Goal: Task Accomplishment & Management: Complete application form

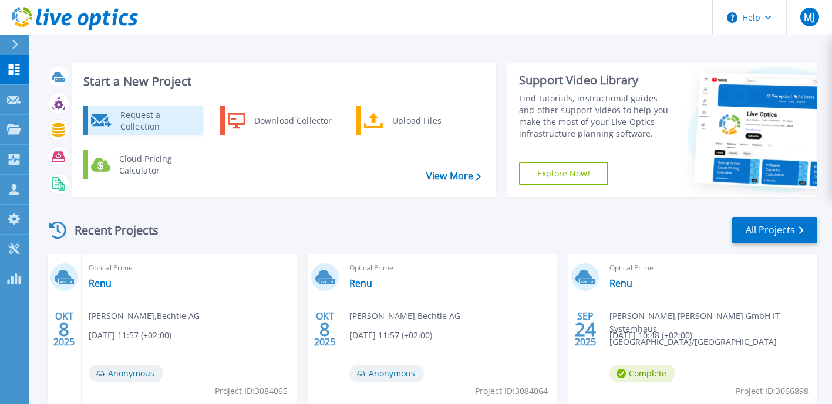
click at [110, 122] on icon at bounding box center [101, 121] width 21 height 14
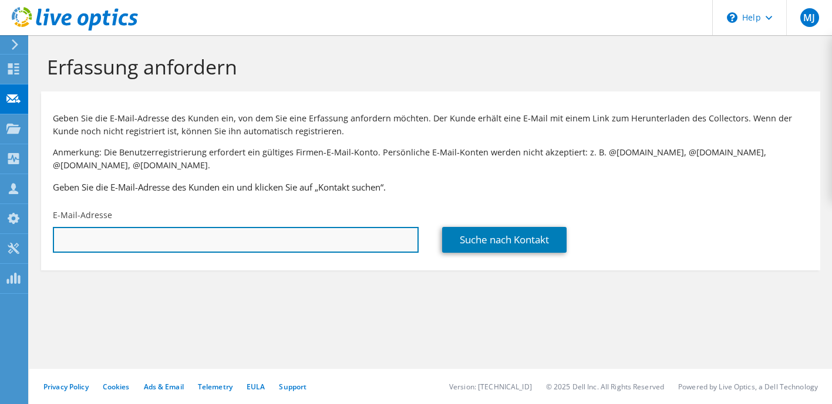
click at [117, 237] on input "text" at bounding box center [236, 240] width 366 height 26
paste input "htersteegen@schueco.com"
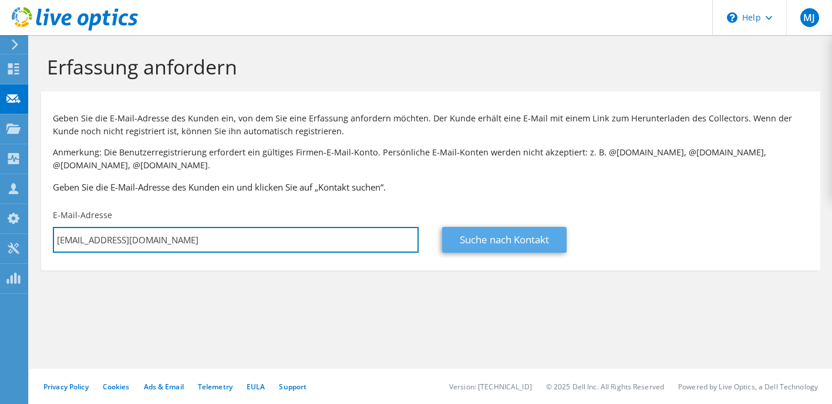
type input "htersteegen@schueco.com"
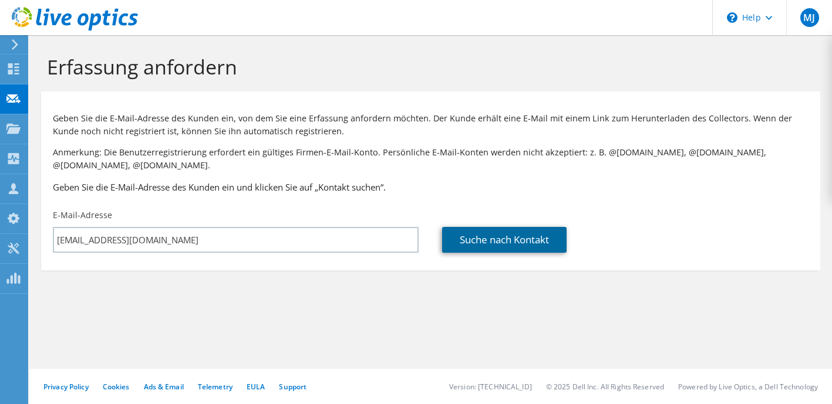
click at [528, 246] on link "Suche nach Kontakt" at bounding box center [504, 240] width 124 height 26
type input "SCHÜCO International KG"
type input "Holger"
type input "Tersteegen"
type input "Deutschland"
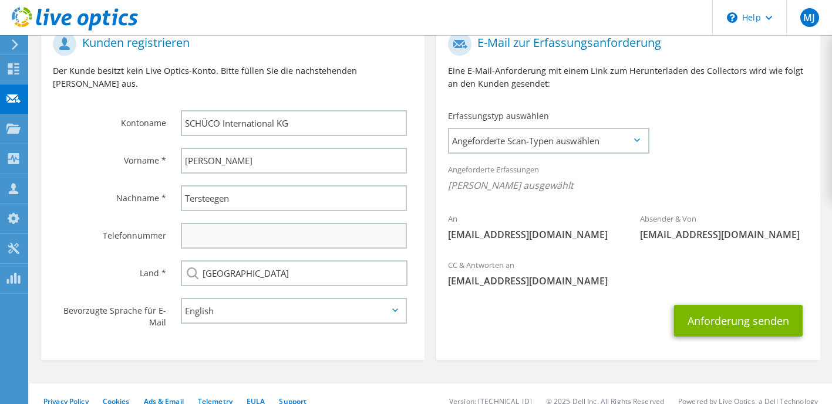
scroll to position [263, 0]
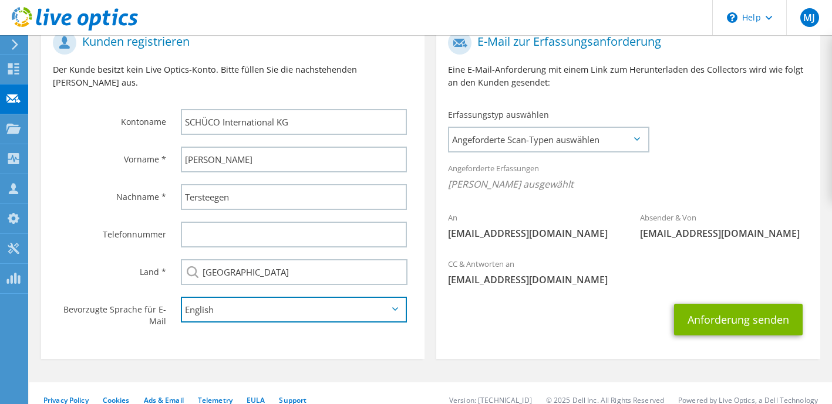
click at [323, 305] on select "English Deutsch Español Français Italiano Polski Português Русский 한국어 中文 日本語" at bounding box center [294, 310] width 227 height 26
select select "de-DE"
click at [181, 297] on select "English Deutsch Español Français Italiano Polski Português Русский 한국어 中文 日本語" at bounding box center [294, 310] width 227 height 26
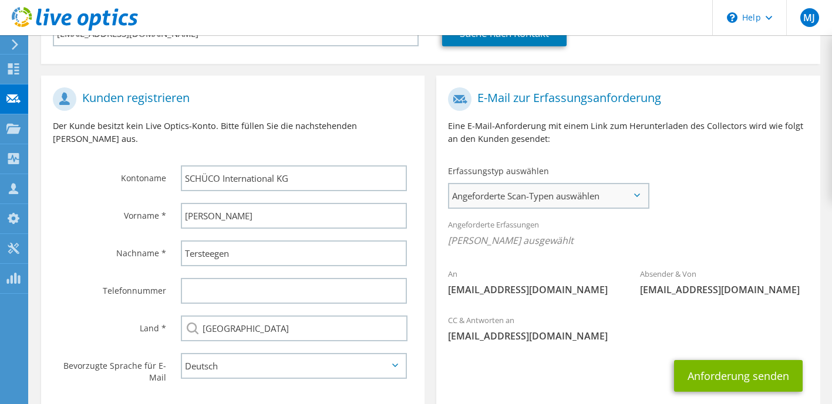
click at [564, 194] on span "Angeforderte Scan-Typen auswählen" at bounding box center [548, 195] width 198 height 23
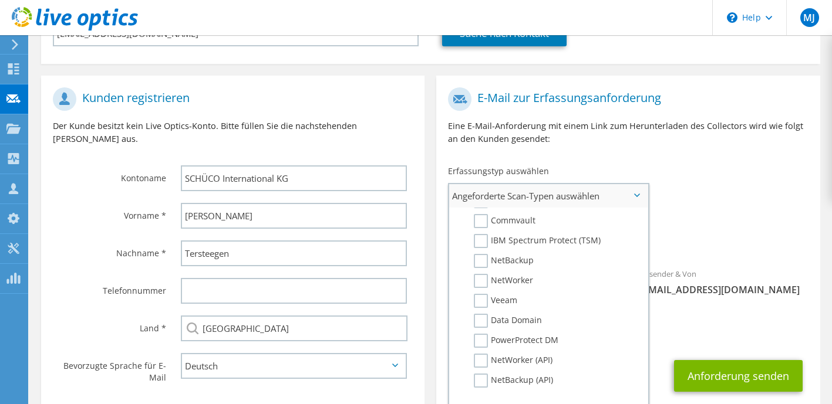
scroll to position [277, 0]
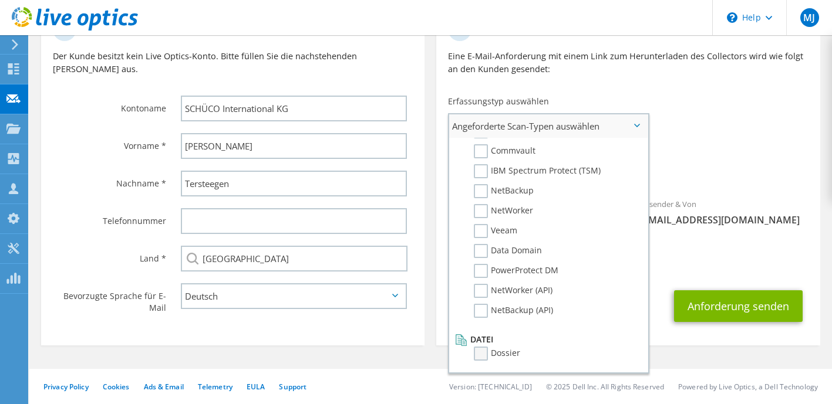
click at [485, 357] on label "Dossier" at bounding box center [497, 354] width 46 height 14
click at [0, 0] on input "Dossier" at bounding box center [0, 0] width 0 height 0
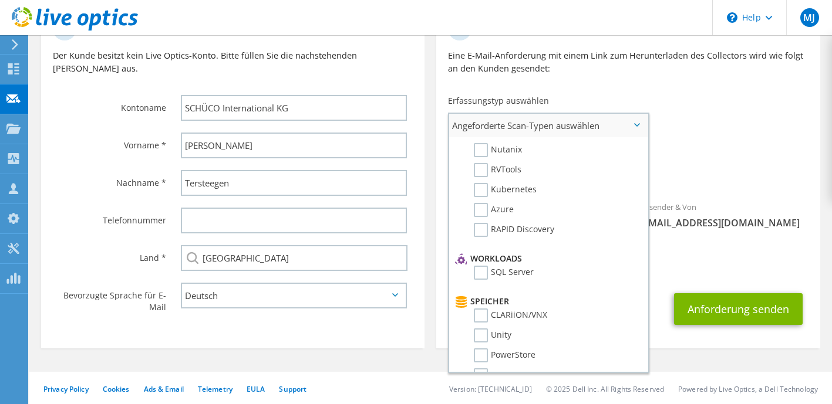
scroll to position [0, 0]
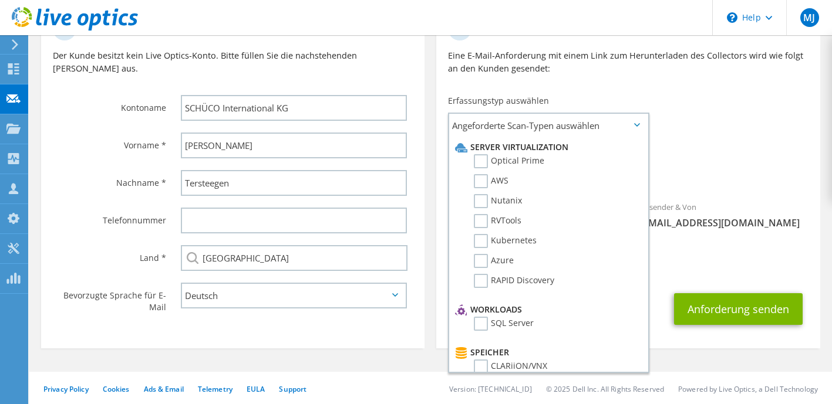
click at [705, 178] on span "Dossier" at bounding box center [628, 173] width 360 height 19
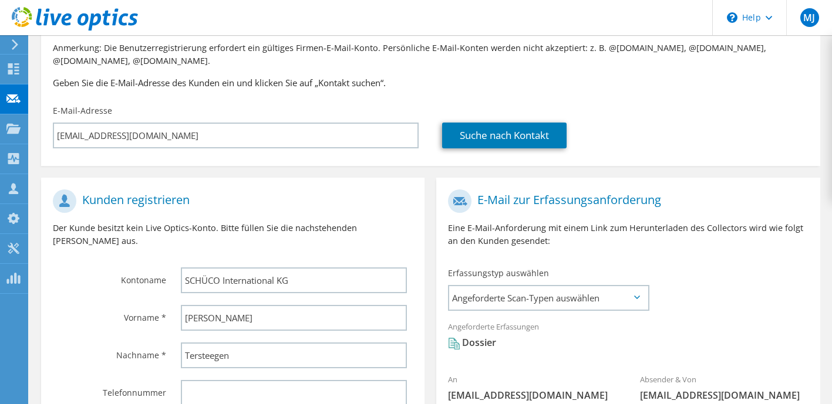
scroll to position [281, 0]
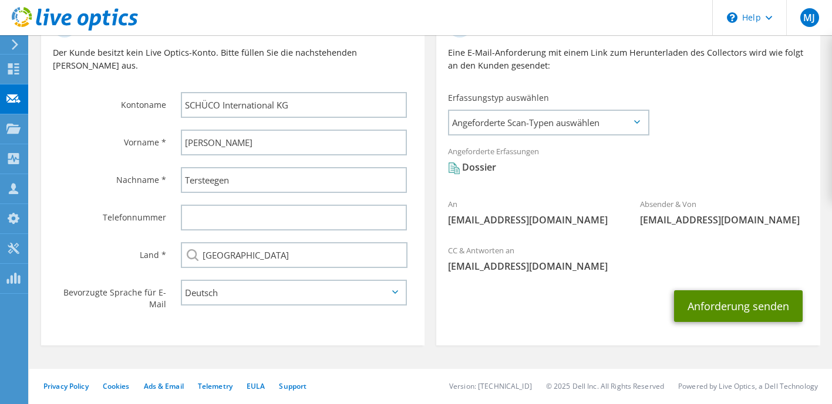
click at [765, 308] on button "Anforderung senden" at bounding box center [738, 307] width 129 height 32
